Goal: Use online tool/utility: Utilize a website feature to perform a specific function

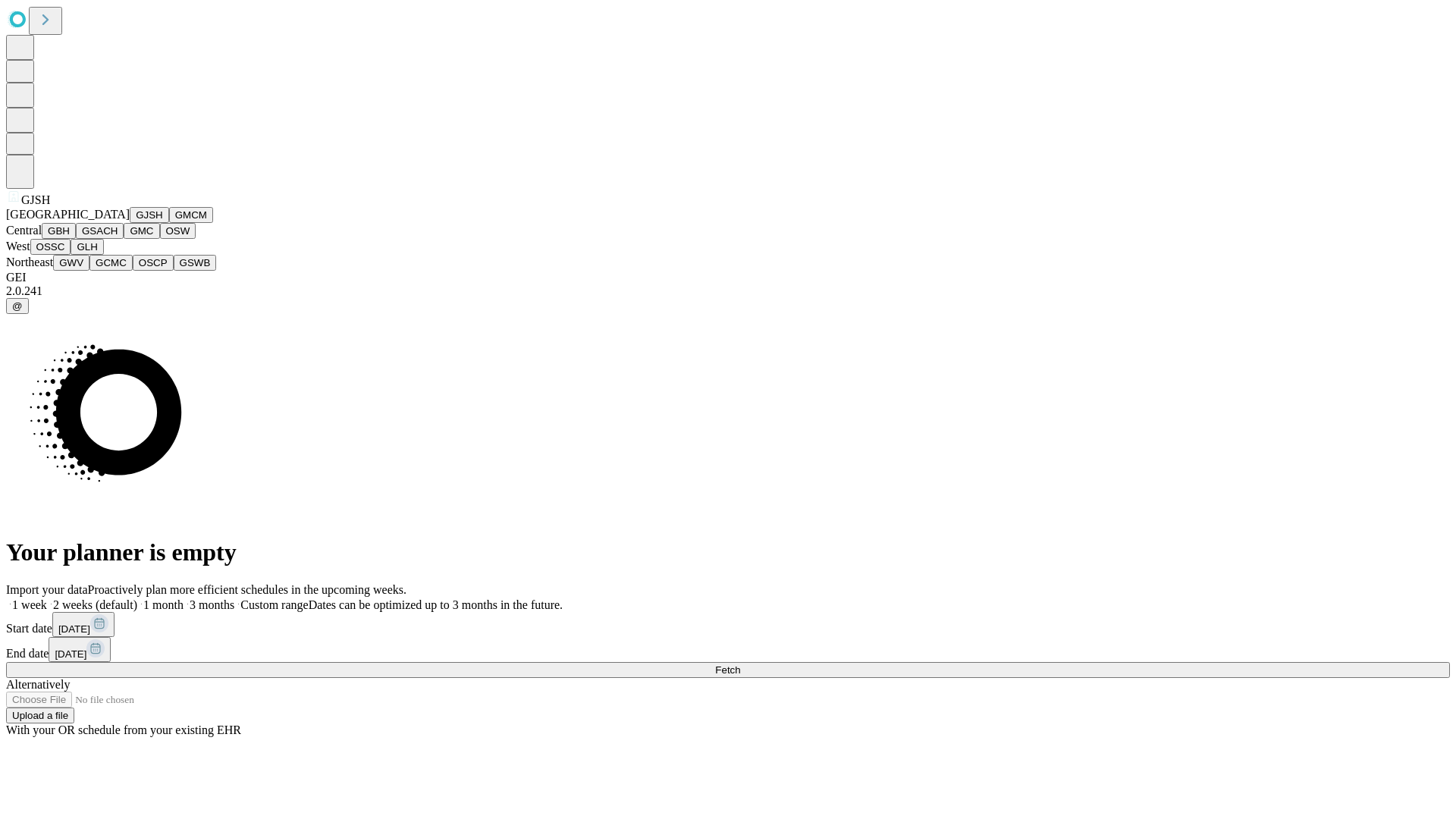
click at [130, 223] on button "GJSH" at bounding box center [149, 214] width 39 height 16
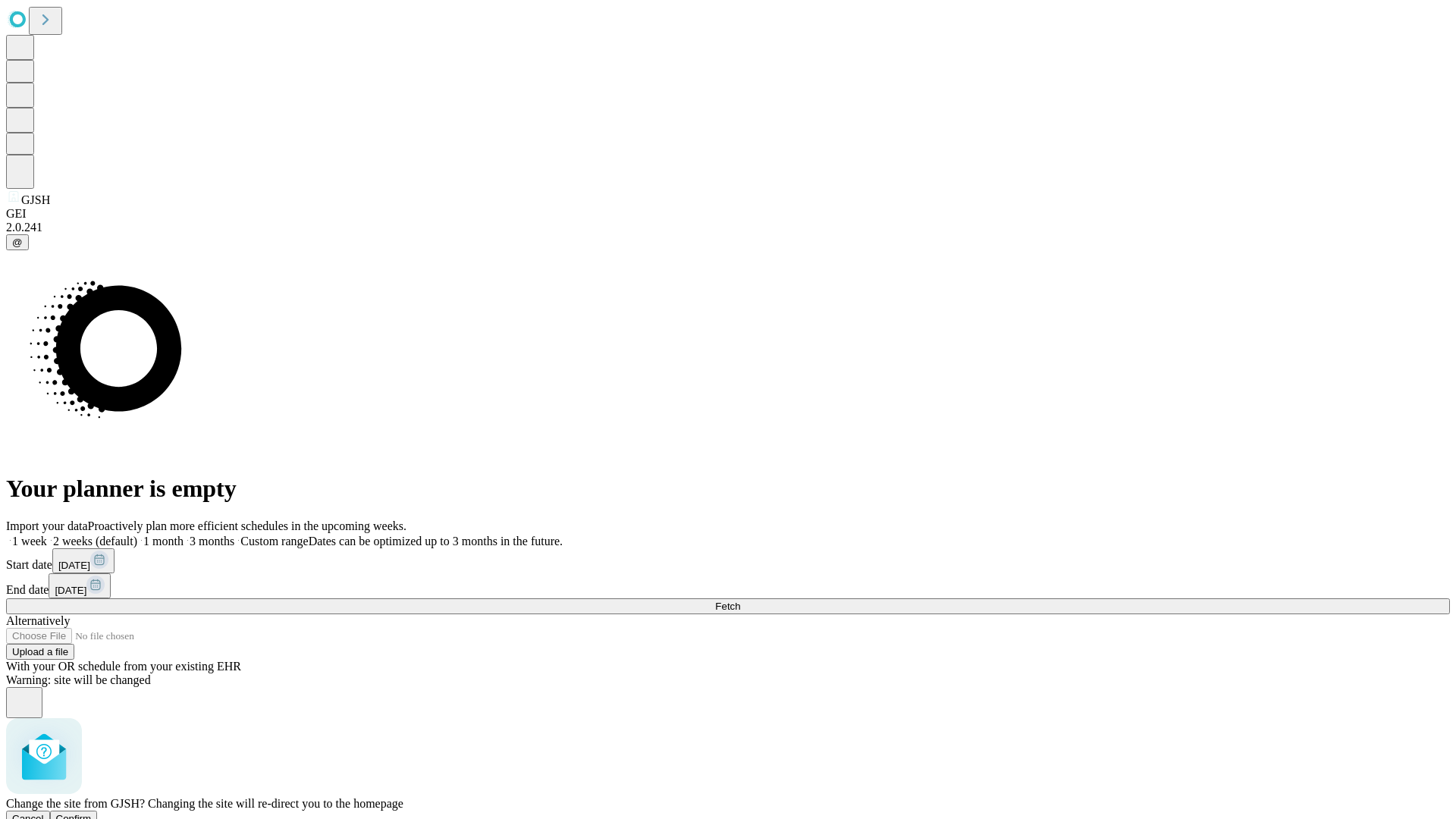
click at [92, 812] on span "Confirm" at bounding box center [74, 818] width 36 height 11
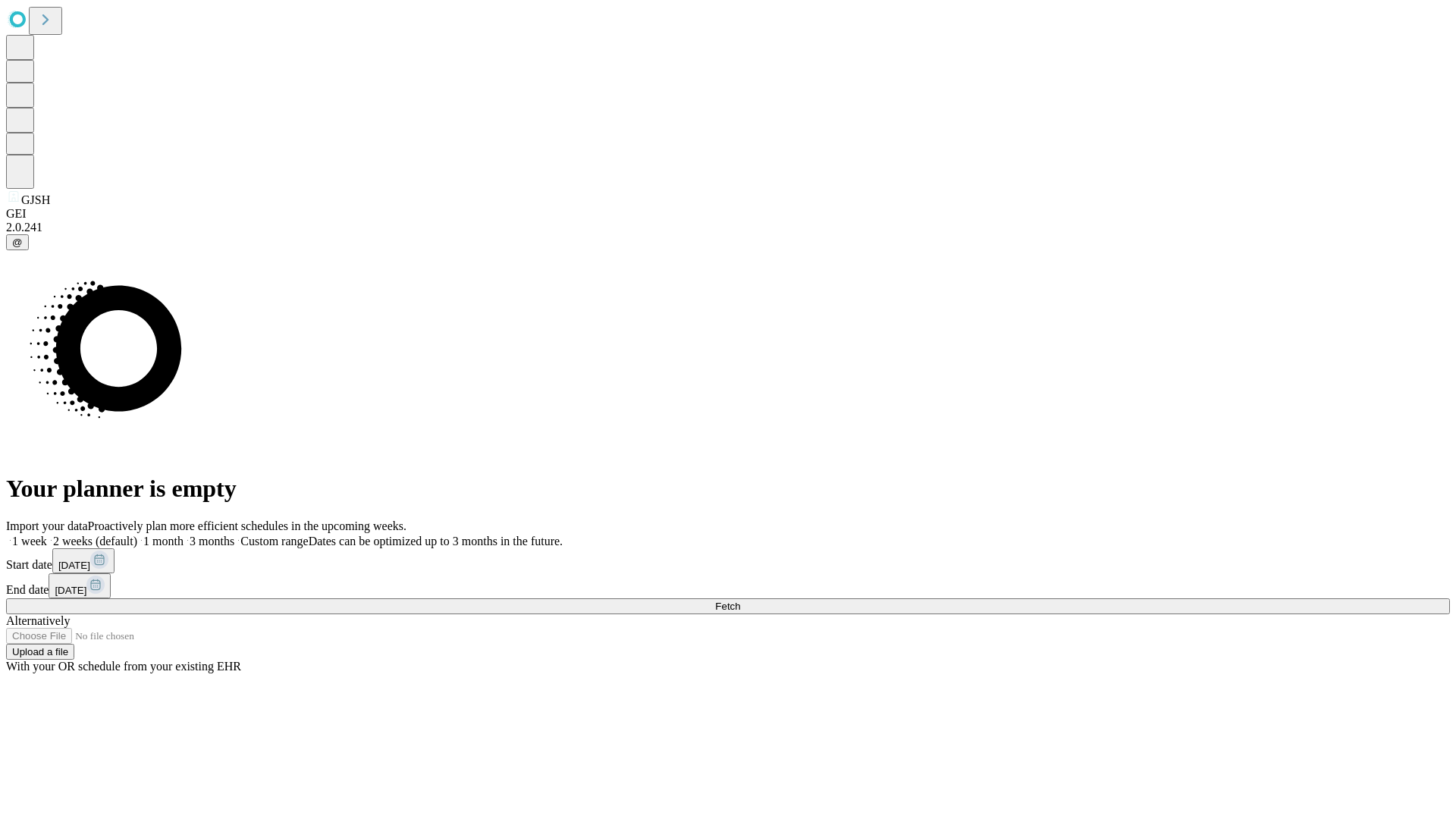
click at [183, 534] on label "1 month" at bounding box center [160, 541] width 46 height 13
click at [740, 600] on span "Fetch" at bounding box center [727, 606] width 25 height 11
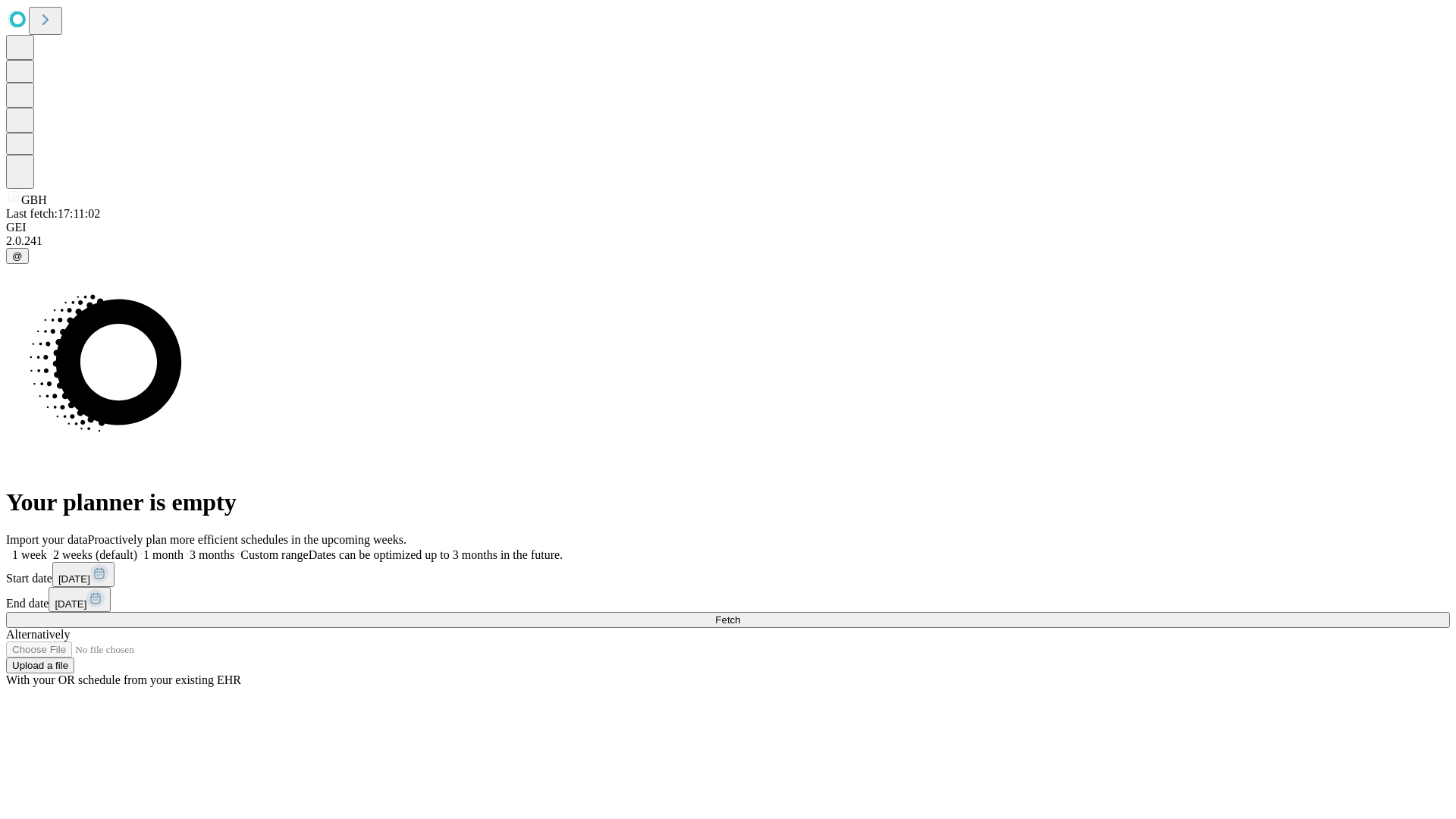
click at [740, 614] on span "Fetch" at bounding box center [727, 620] width 25 height 11
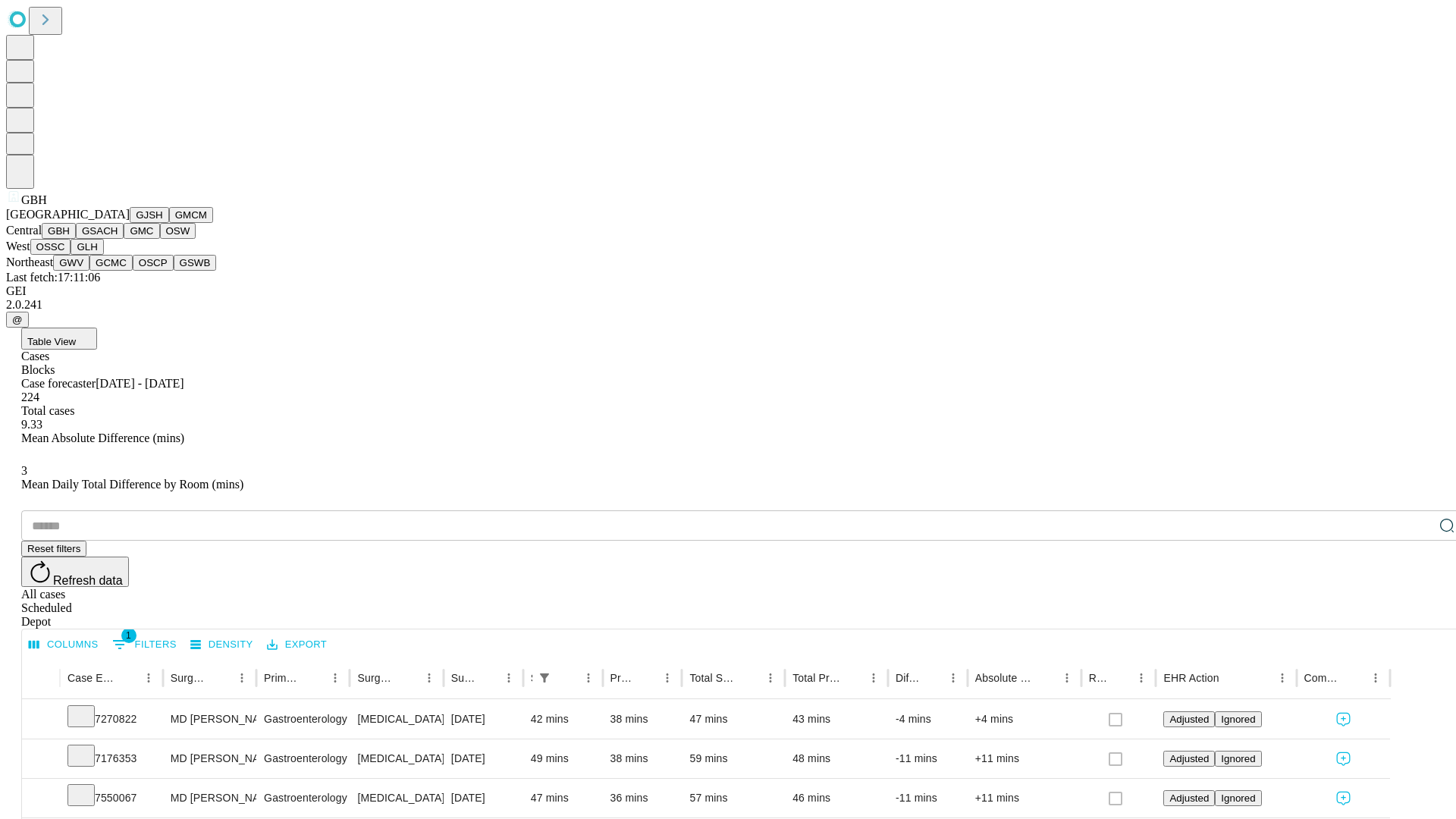
click at [117, 239] on button "GSACH" at bounding box center [100, 230] width 48 height 16
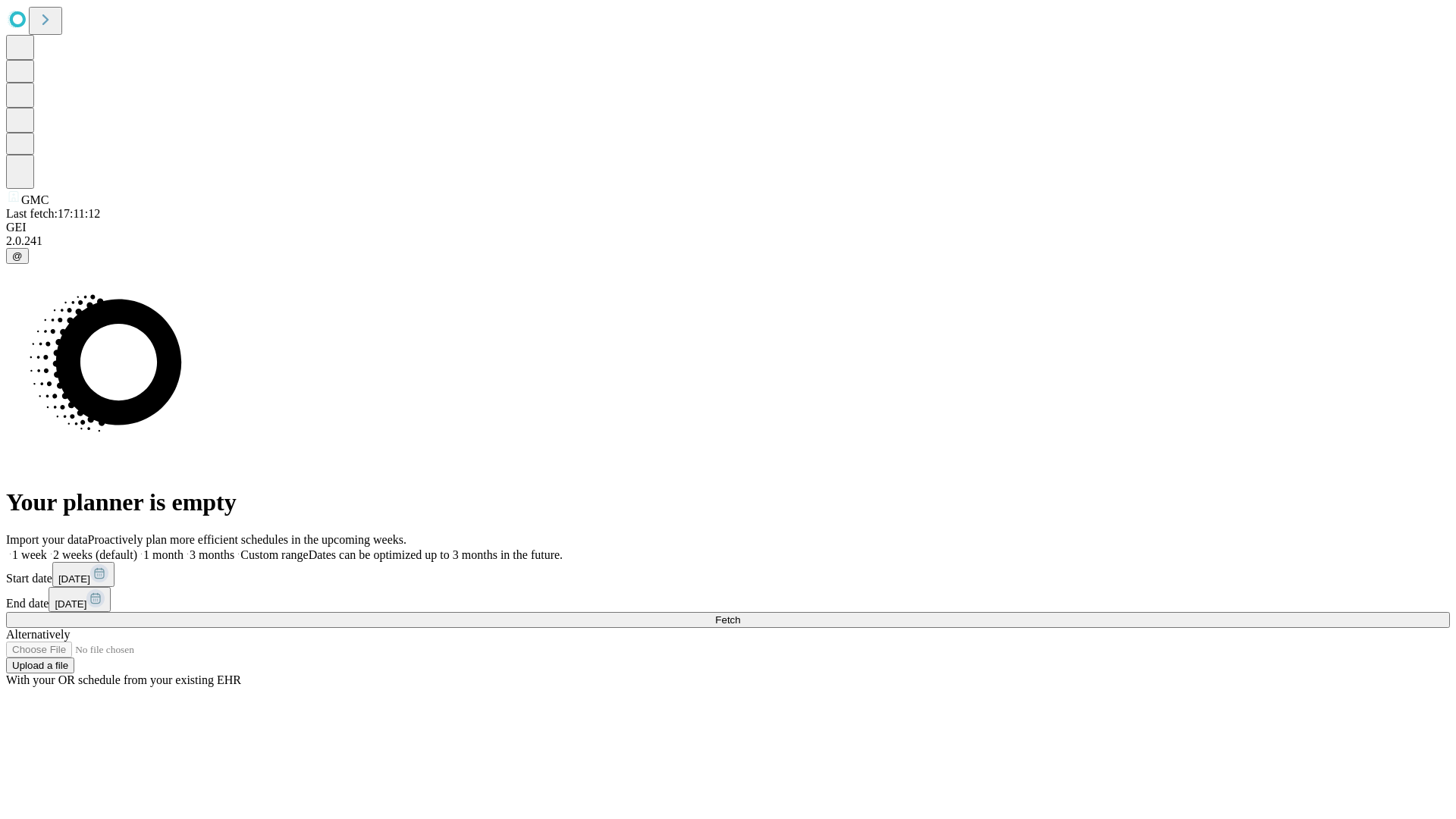
click at [183, 549] on label "1 month" at bounding box center [160, 555] width 46 height 13
click at [740, 614] on span "Fetch" at bounding box center [727, 620] width 25 height 11
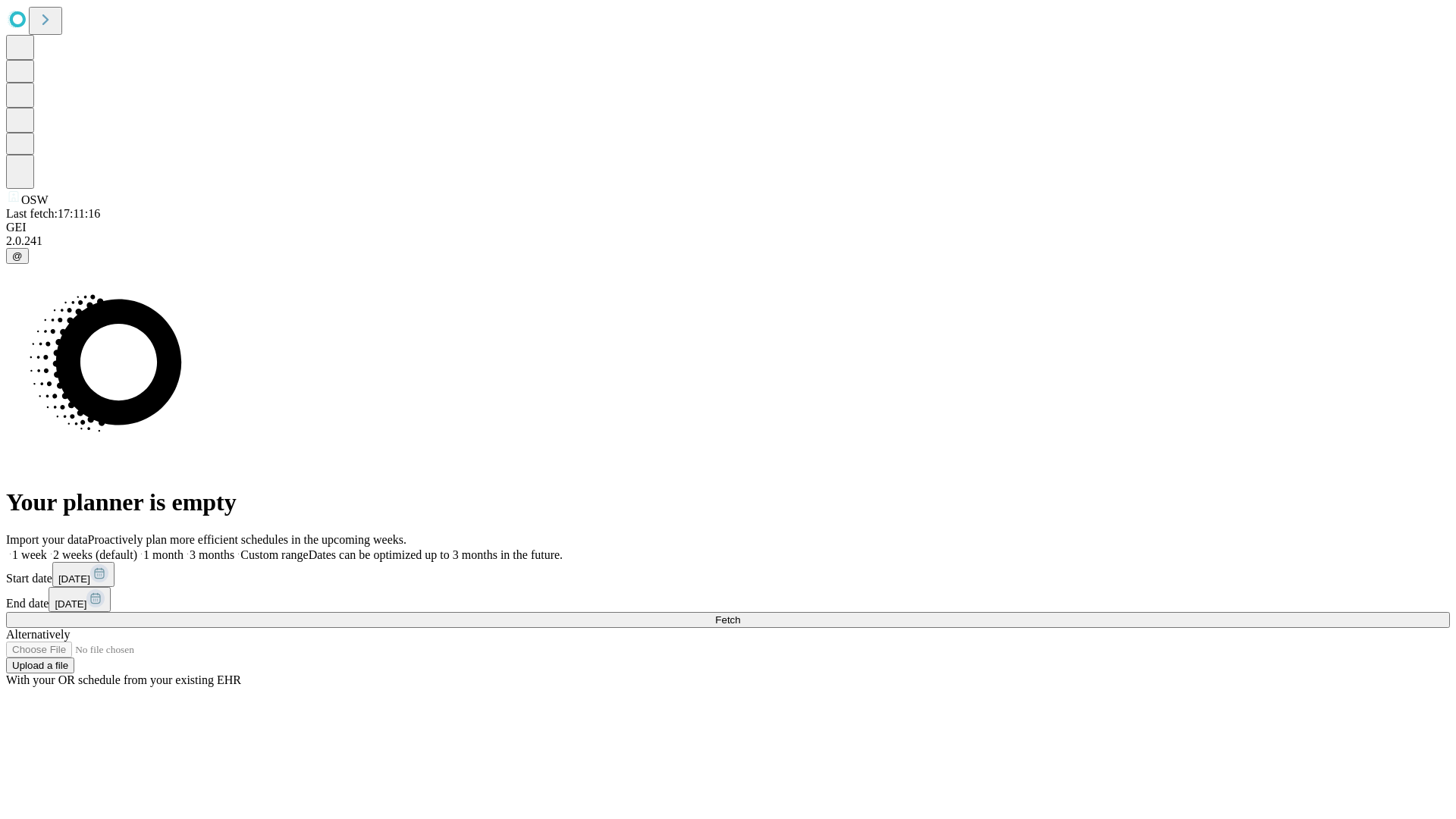
click at [183, 549] on label "1 month" at bounding box center [160, 555] width 46 height 13
click at [740, 614] on span "Fetch" at bounding box center [727, 620] width 25 height 11
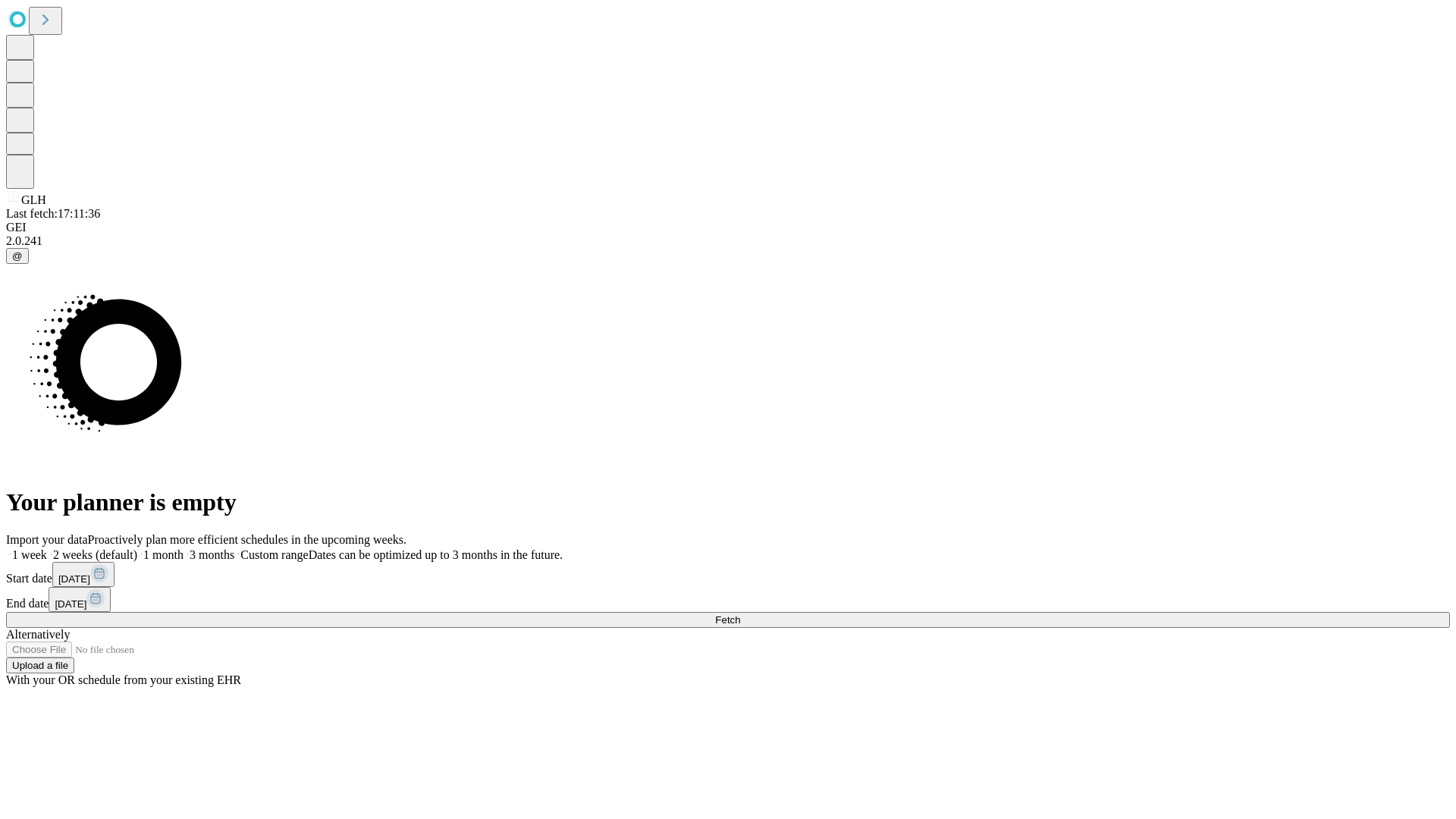
click at [183, 549] on label "1 month" at bounding box center [160, 555] width 46 height 13
click at [740, 614] on span "Fetch" at bounding box center [727, 620] width 25 height 11
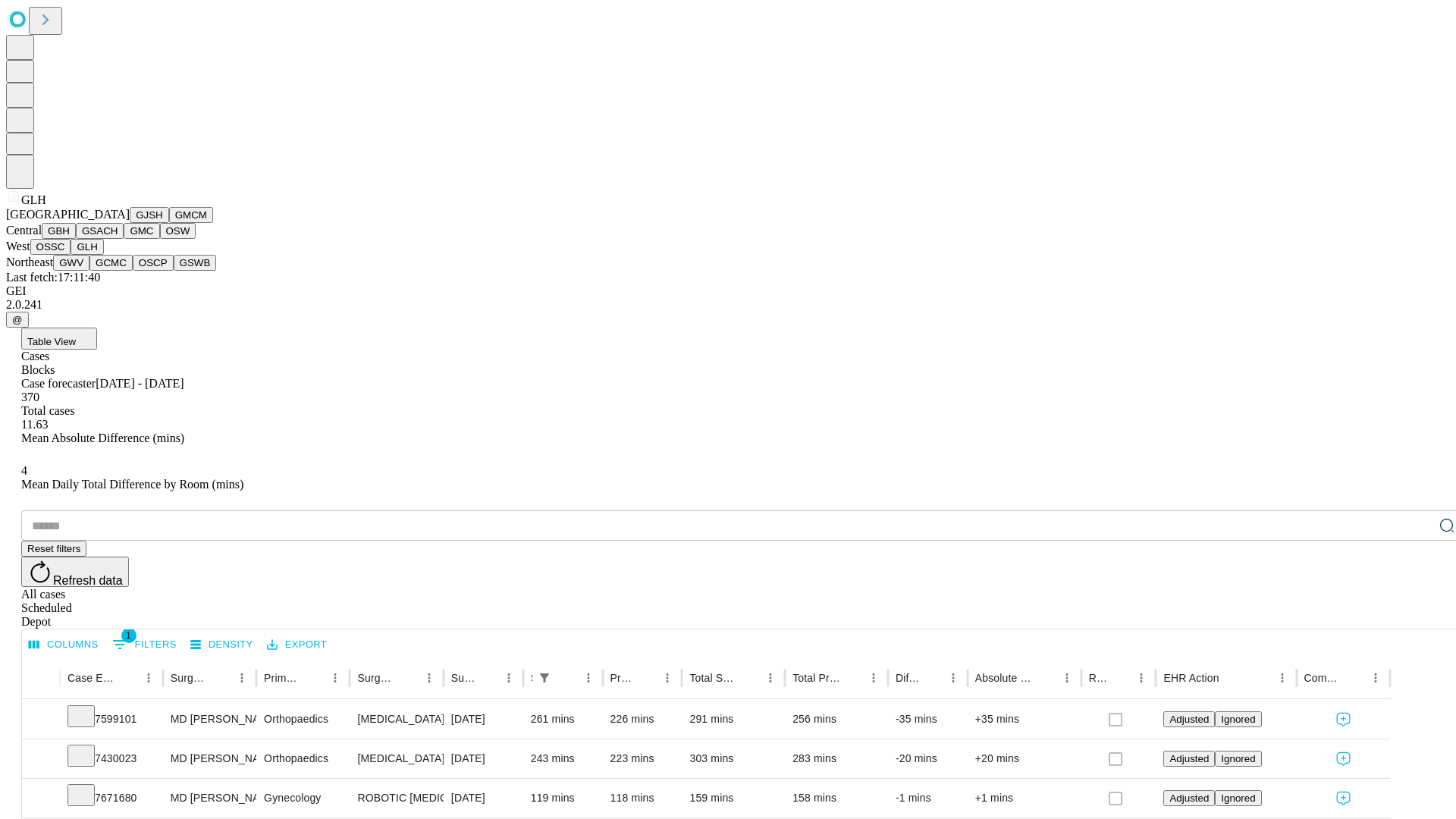
click at [89, 270] on button "GWV" at bounding box center [71, 262] width 37 height 16
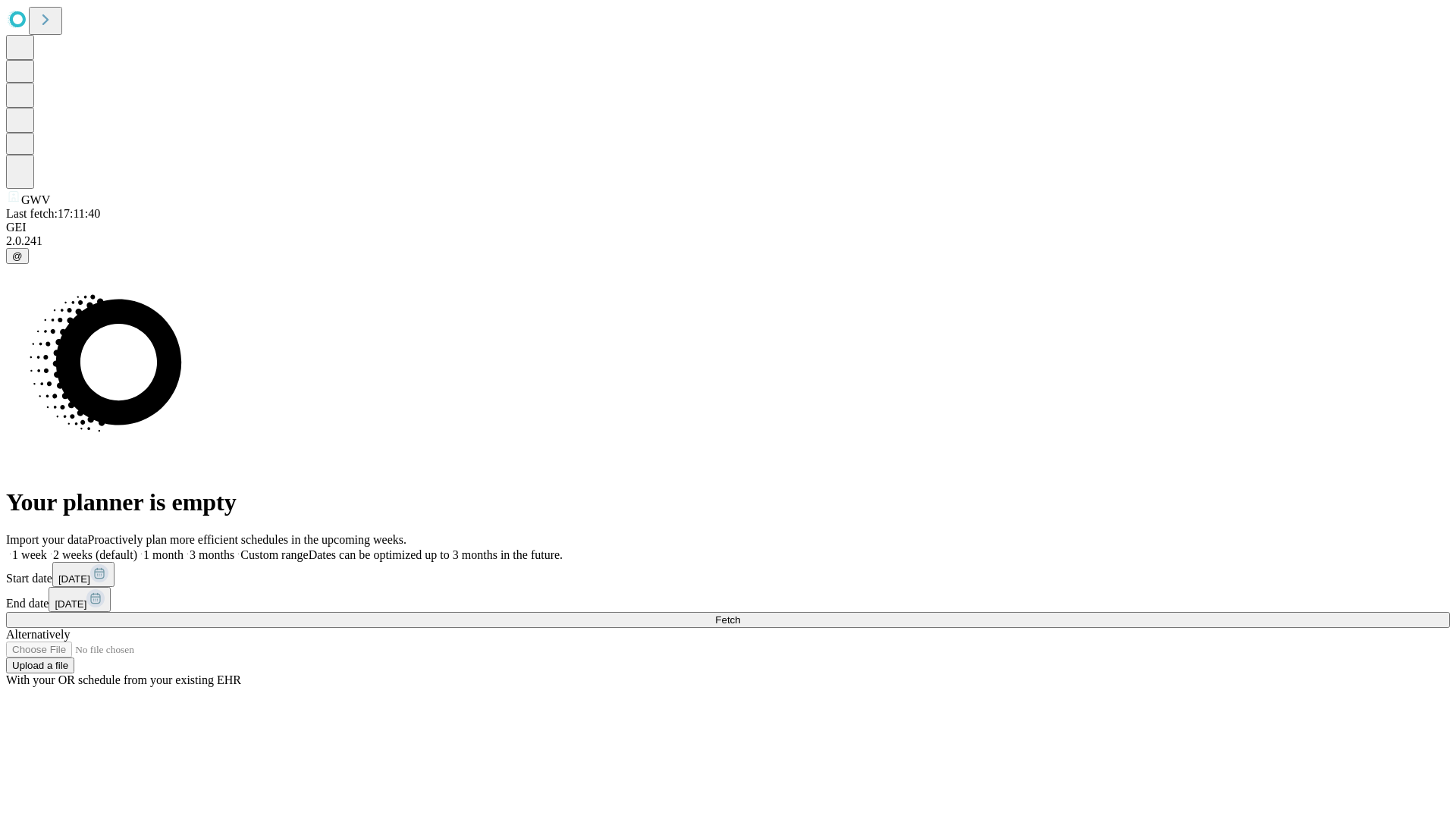
click at [183, 549] on label "1 month" at bounding box center [160, 555] width 46 height 13
click at [740, 614] on span "Fetch" at bounding box center [727, 620] width 25 height 11
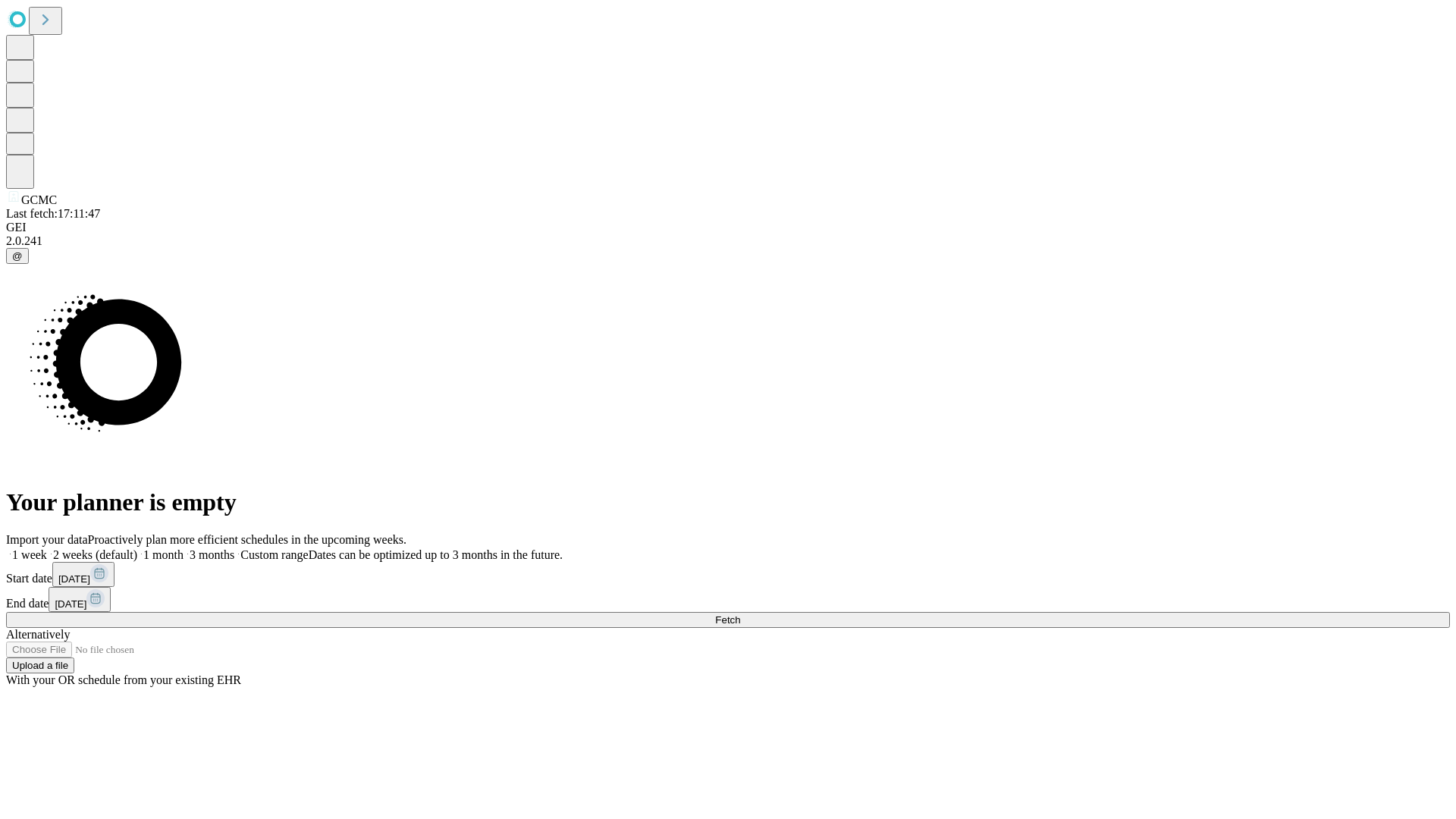
click at [183, 549] on label "1 month" at bounding box center [160, 555] width 46 height 13
click at [740, 614] on span "Fetch" at bounding box center [727, 620] width 25 height 11
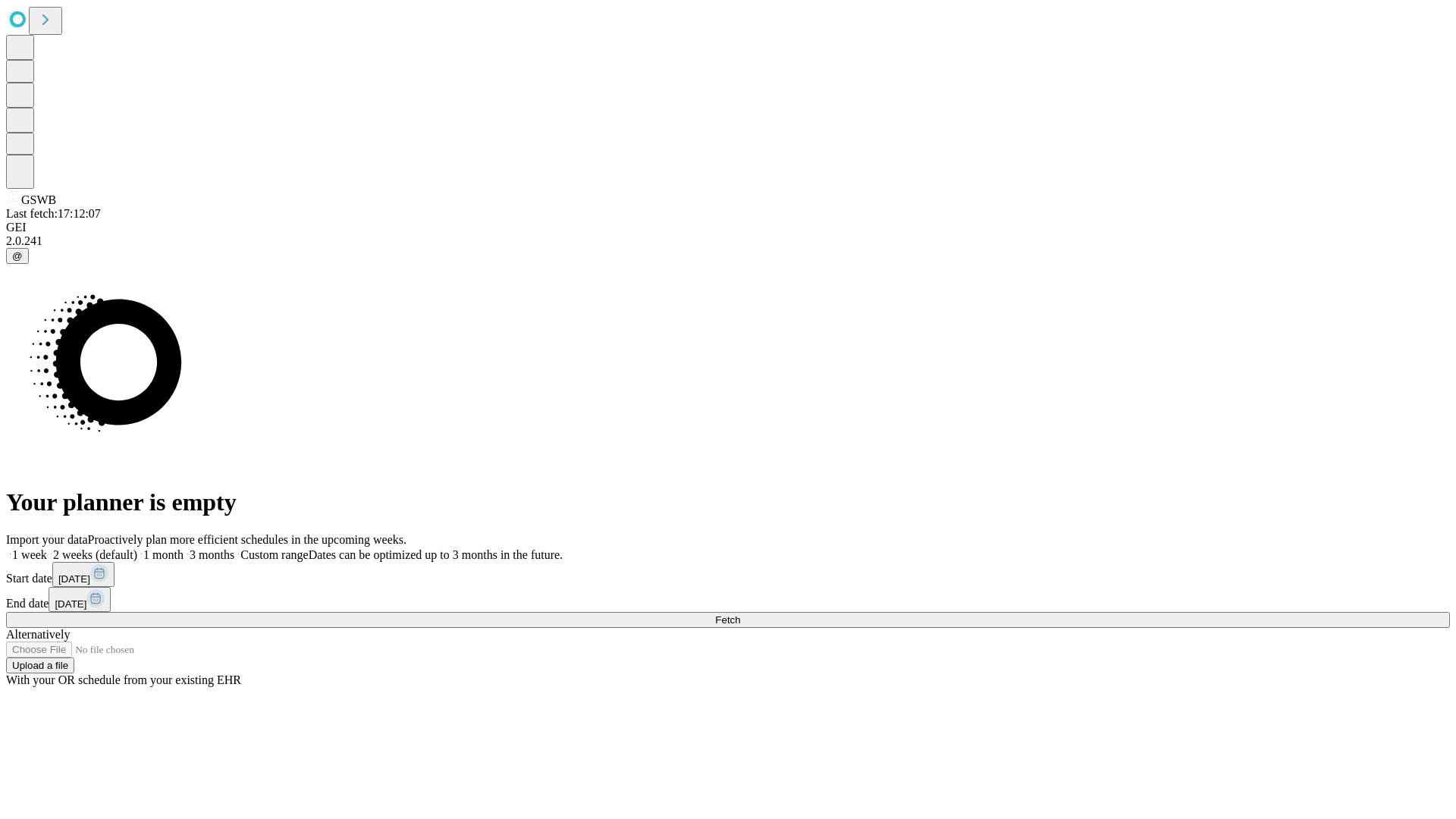
click at [183, 549] on label "1 month" at bounding box center [160, 555] width 46 height 13
click at [740, 614] on span "Fetch" at bounding box center [727, 620] width 25 height 11
